Goal: Task Accomplishment & Management: Use online tool/utility

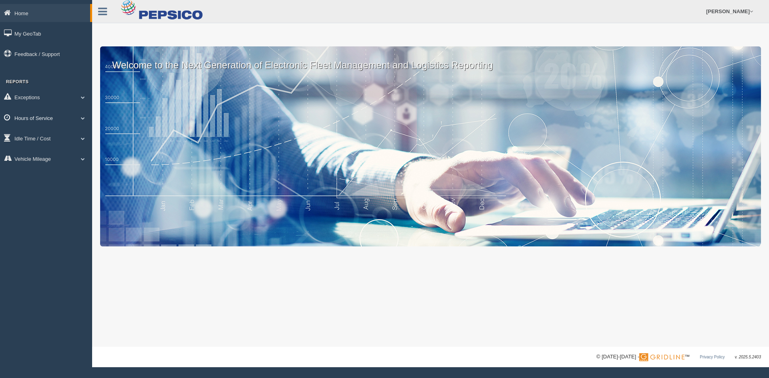
click at [40, 116] on link "Hours of Service" at bounding box center [46, 118] width 92 height 18
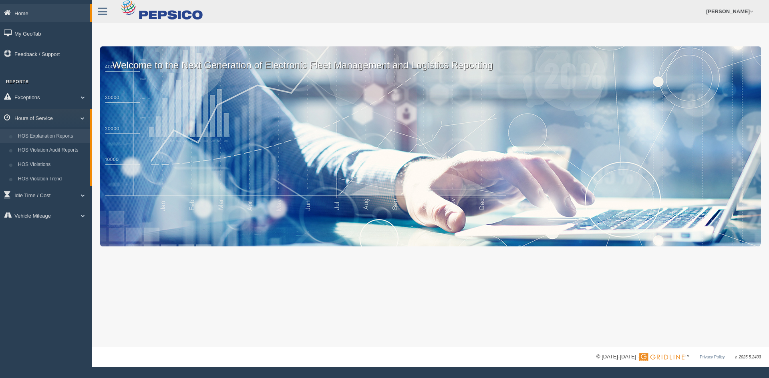
click at [48, 131] on link "HOS Explanation Reports" at bounding box center [52, 136] width 76 height 14
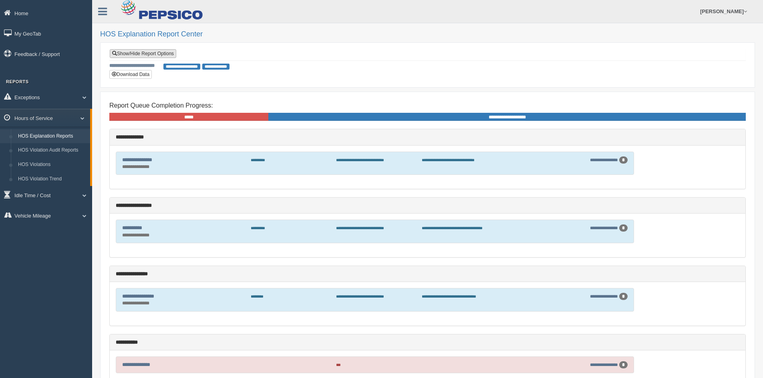
click at [156, 51] on link "Show/Hide Report Options" at bounding box center [143, 53] width 66 height 9
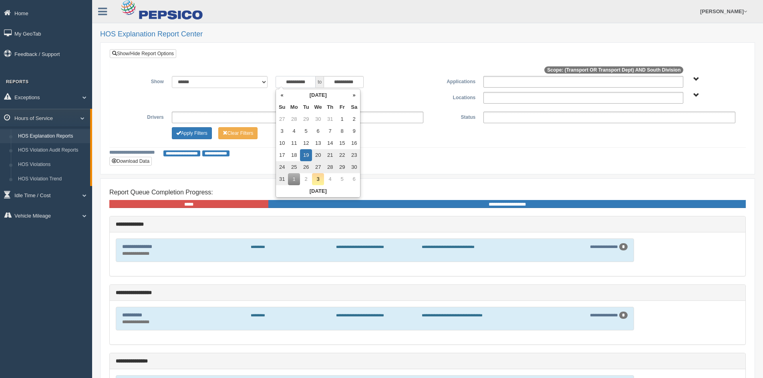
click at [299, 83] on input "**********" at bounding box center [296, 82] width 40 height 12
click at [284, 98] on th "«" at bounding box center [282, 95] width 12 height 12
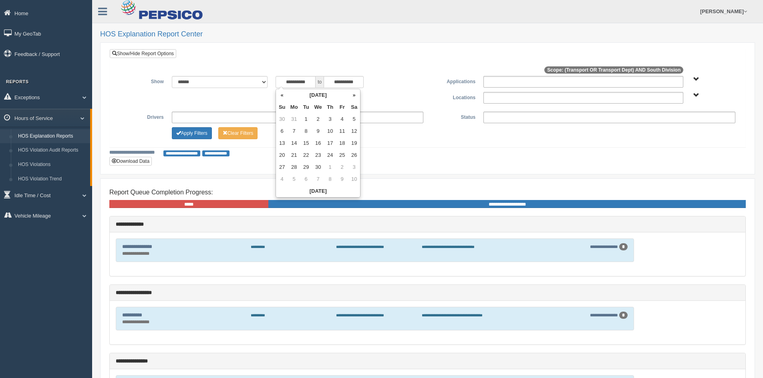
click at [284, 98] on th "«" at bounding box center [282, 95] width 12 height 12
click at [356, 119] on td "1" at bounding box center [354, 119] width 12 height 12
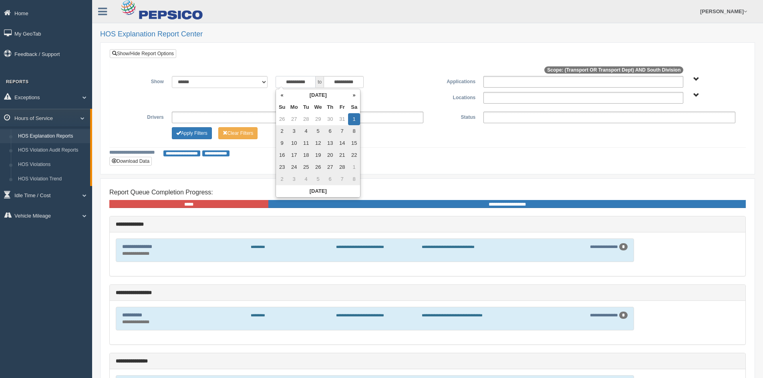
type input "**********"
click at [694, 78] on span "Transport Transport Dept" at bounding box center [696, 79] width 6 height 6
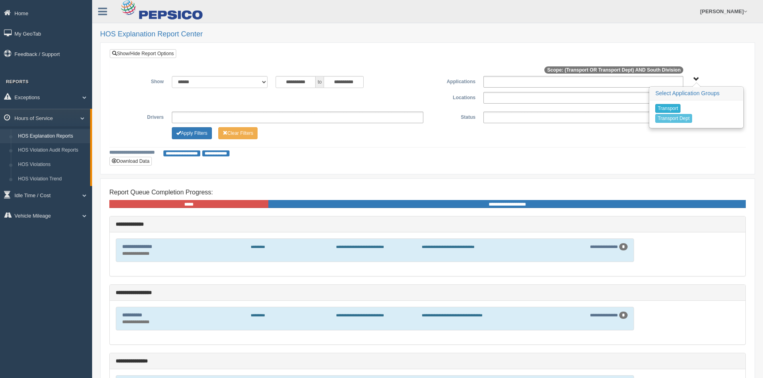
click at [669, 106] on button "Transport" at bounding box center [667, 108] width 25 height 9
click at [666, 118] on button "Transport Dept" at bounding box center [673, 118] width 37 height 9
click at [556, 99] on ul at bounding box center [583, 98] width 200 height 12
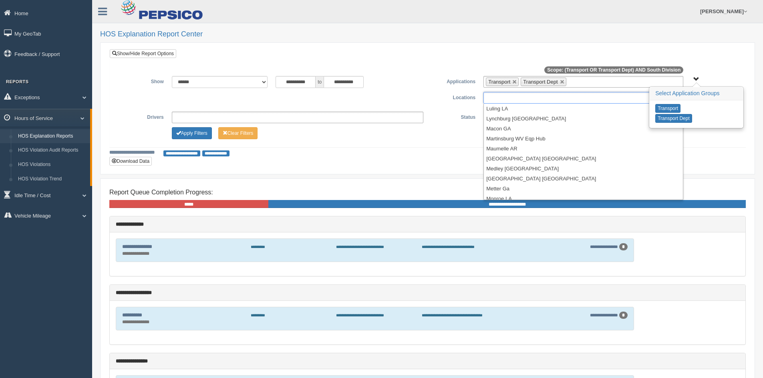
scroll to position [921, 0]
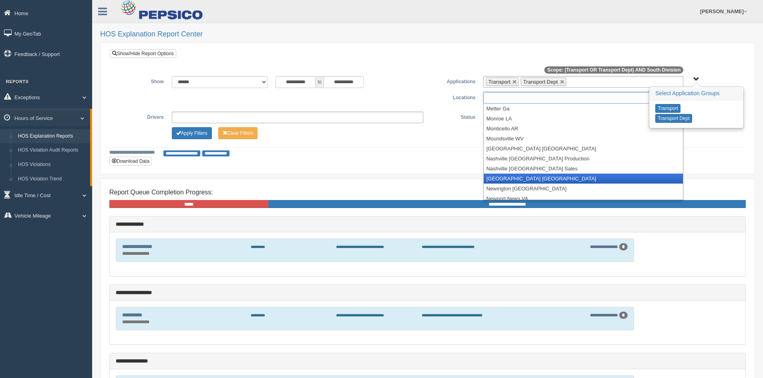
click at [513, 177] on li "[GEOGRAPHIC_DATA] [GEOGRAPHIC_DATA]" at bounding box center [583, 179] width 199 height 10
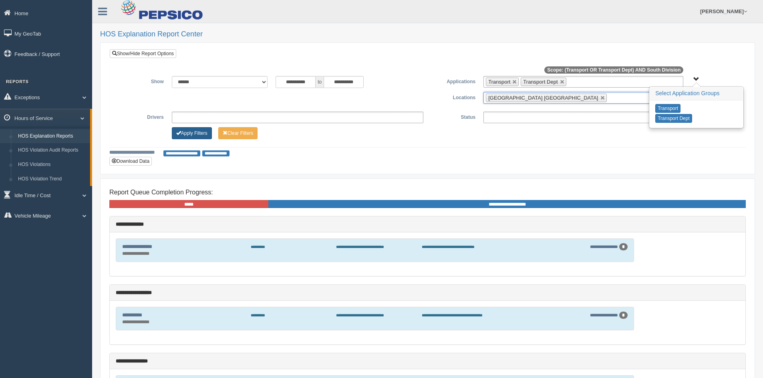
click at [191, 135] on button "Apply Filters" at bounding box center [192, 133] width 40 height 12
